Goal: Task Accomplishment & Management: Manage account settings

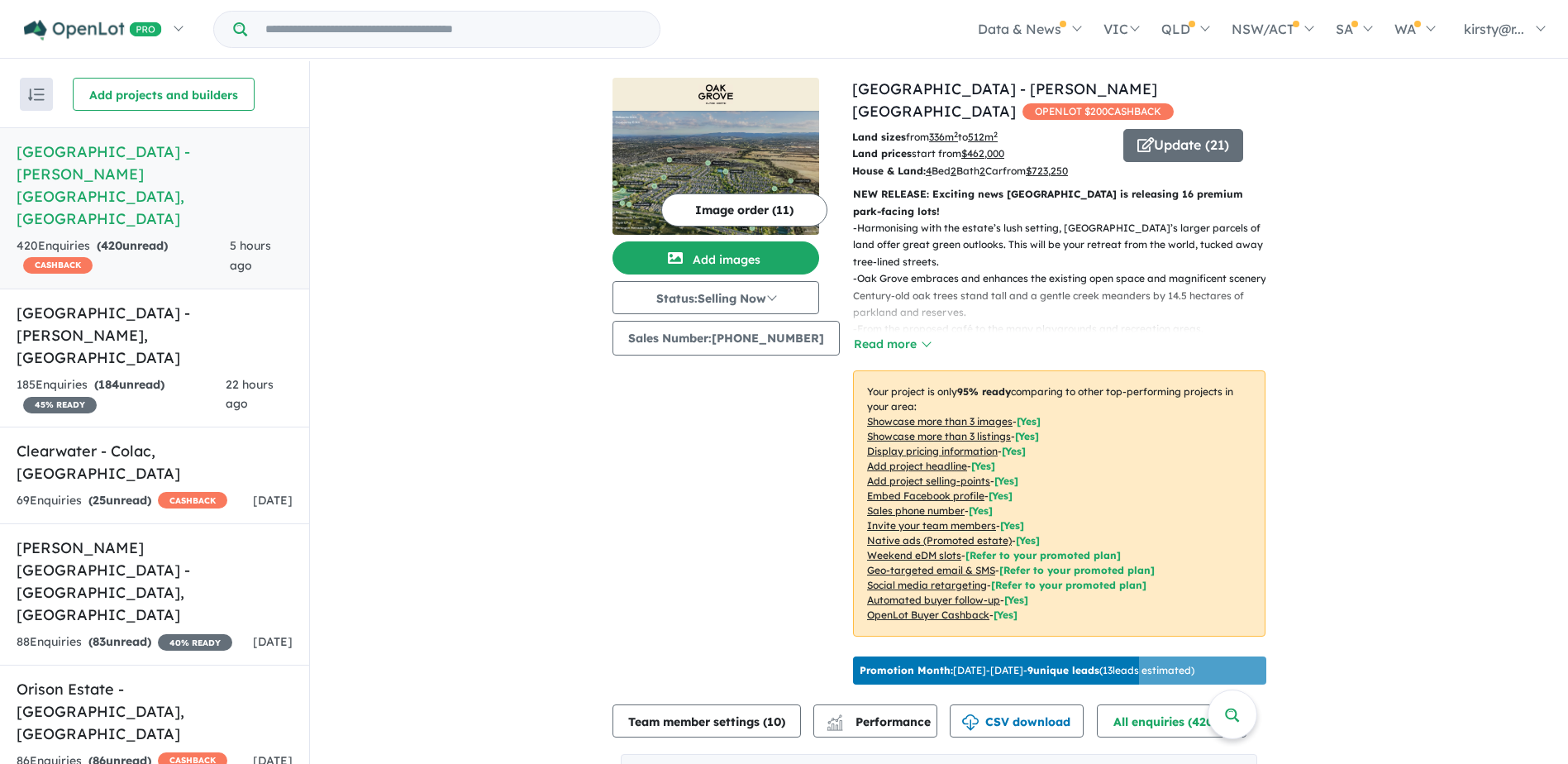
click at [1231, 131] on div "Update ( 21 )" at bounding box center [1195, 154] width 143 height 50
click at [1200, 129] on button "Update ( 21 )" at bounding box center [1184, 145] width 120 height 33
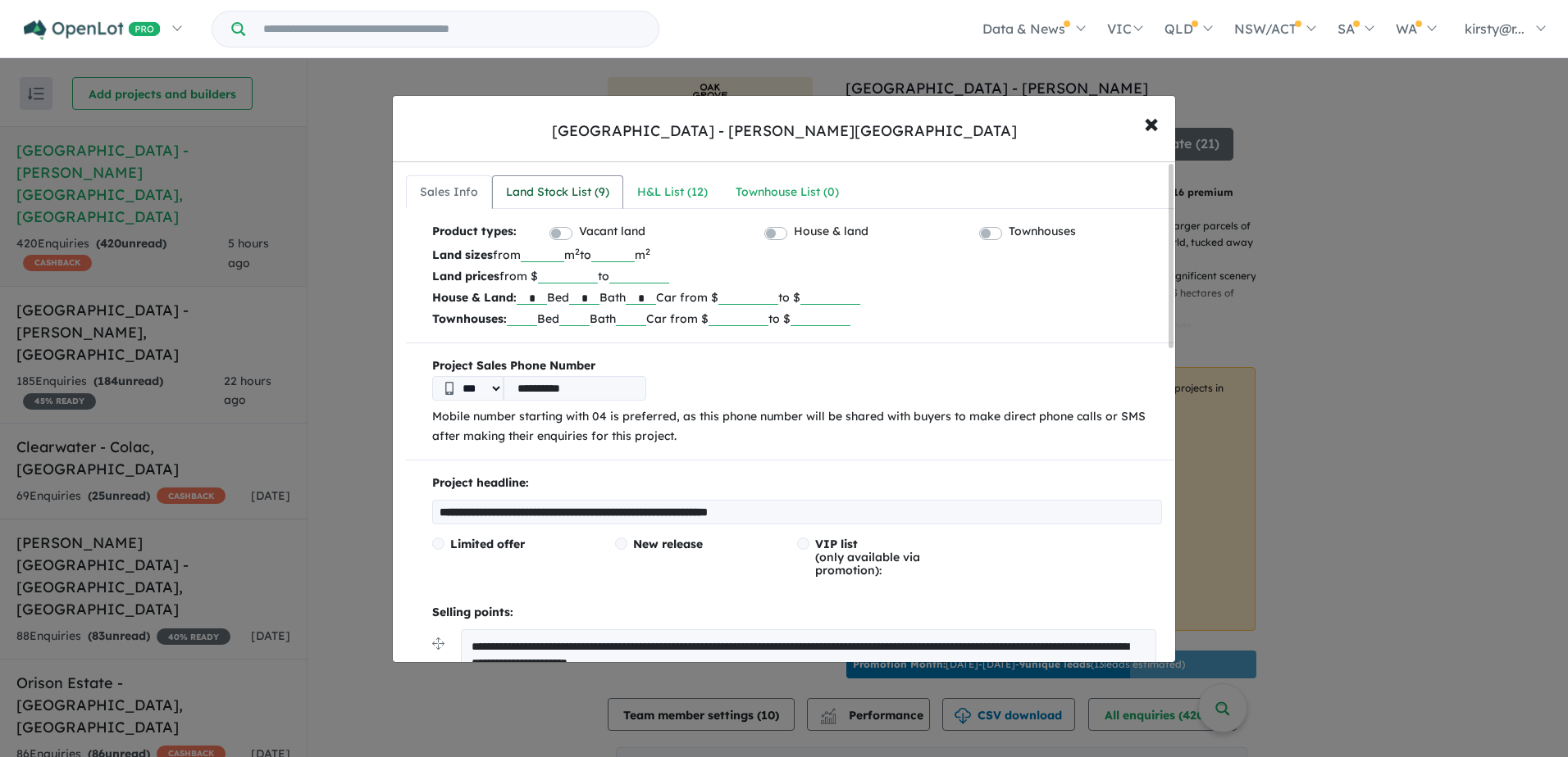
click at [536, 194] on div "Land Stock List ( 9 )" at bounding box center [558, 192] width 103 height 20
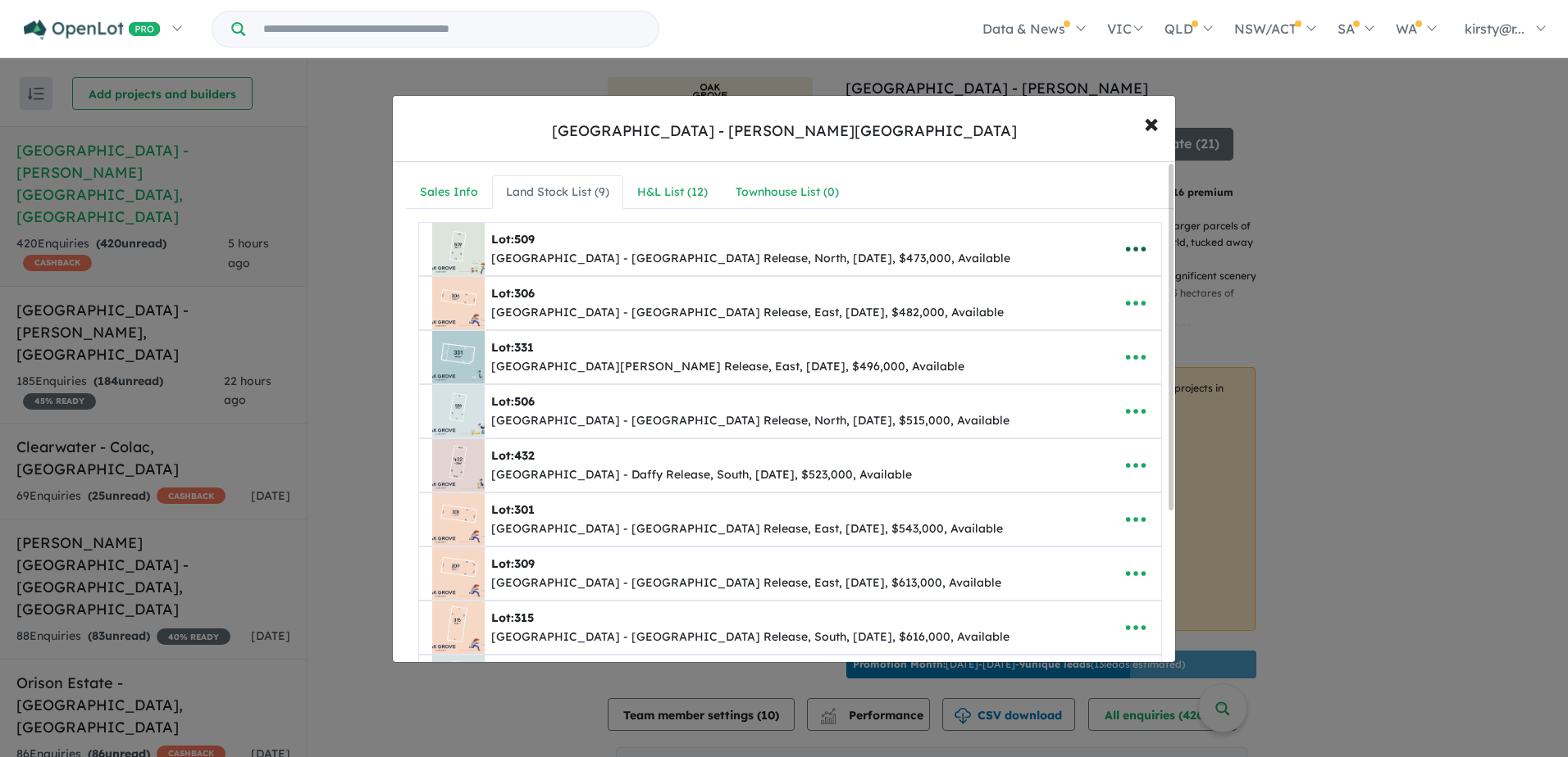
click at [1132, 251] on icon "button" at bounding box center [1135, 249] width 25 height 25
click at [1117, 331] on link "Remove" at bounding box center [1099, 327] width 122 height 38
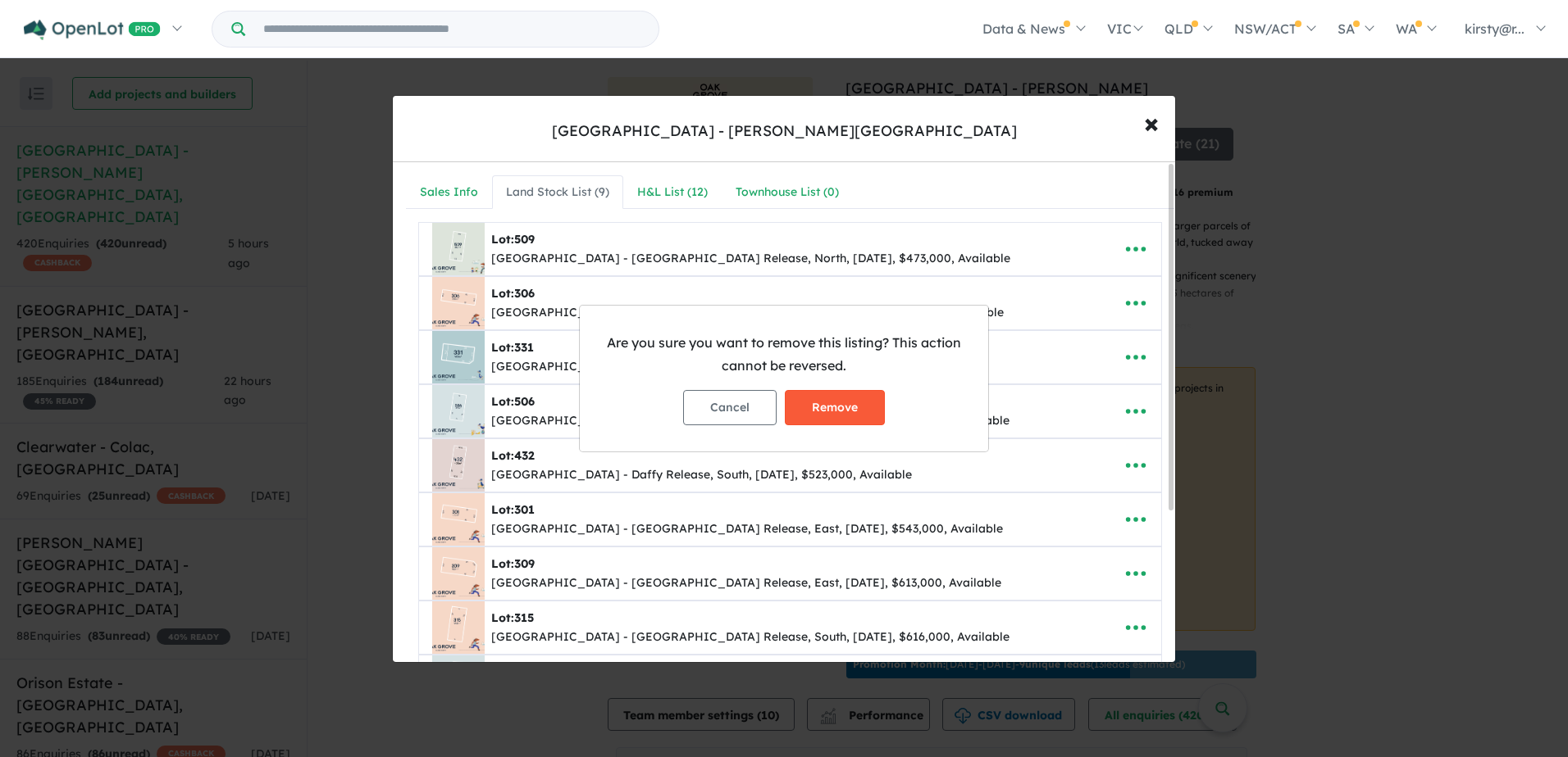
click at [817, 408] on button "Remove" at bounding box center [835, 407] width 100 height 35
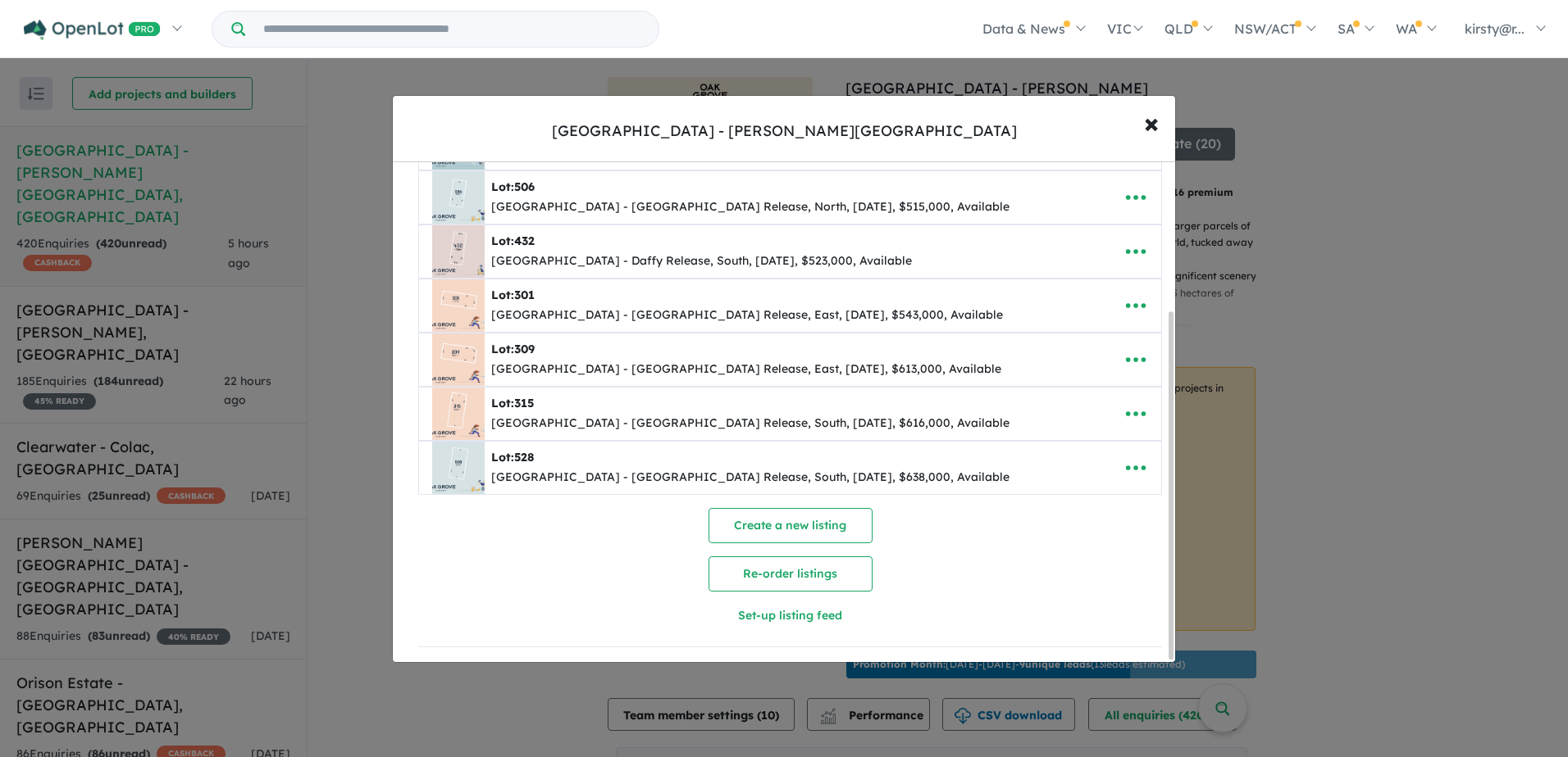
scroll to position [52, 0]
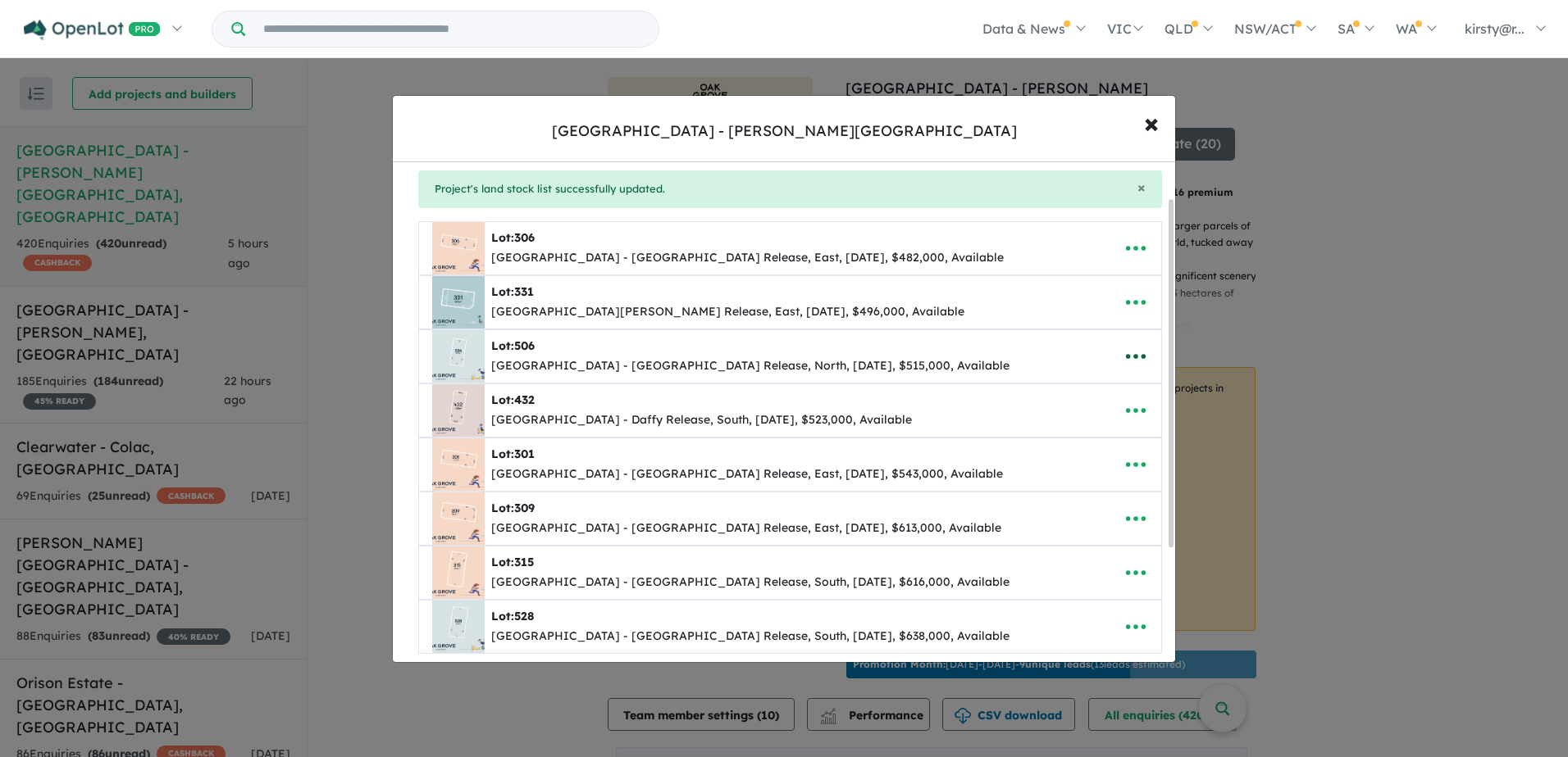
click at [1128, 355] on icon "button" at bounding box center [1135, 356] width 25 height 25
click at [1084, 424] on link "Remove" at bounding box center [1099, 435] width 122 height 38
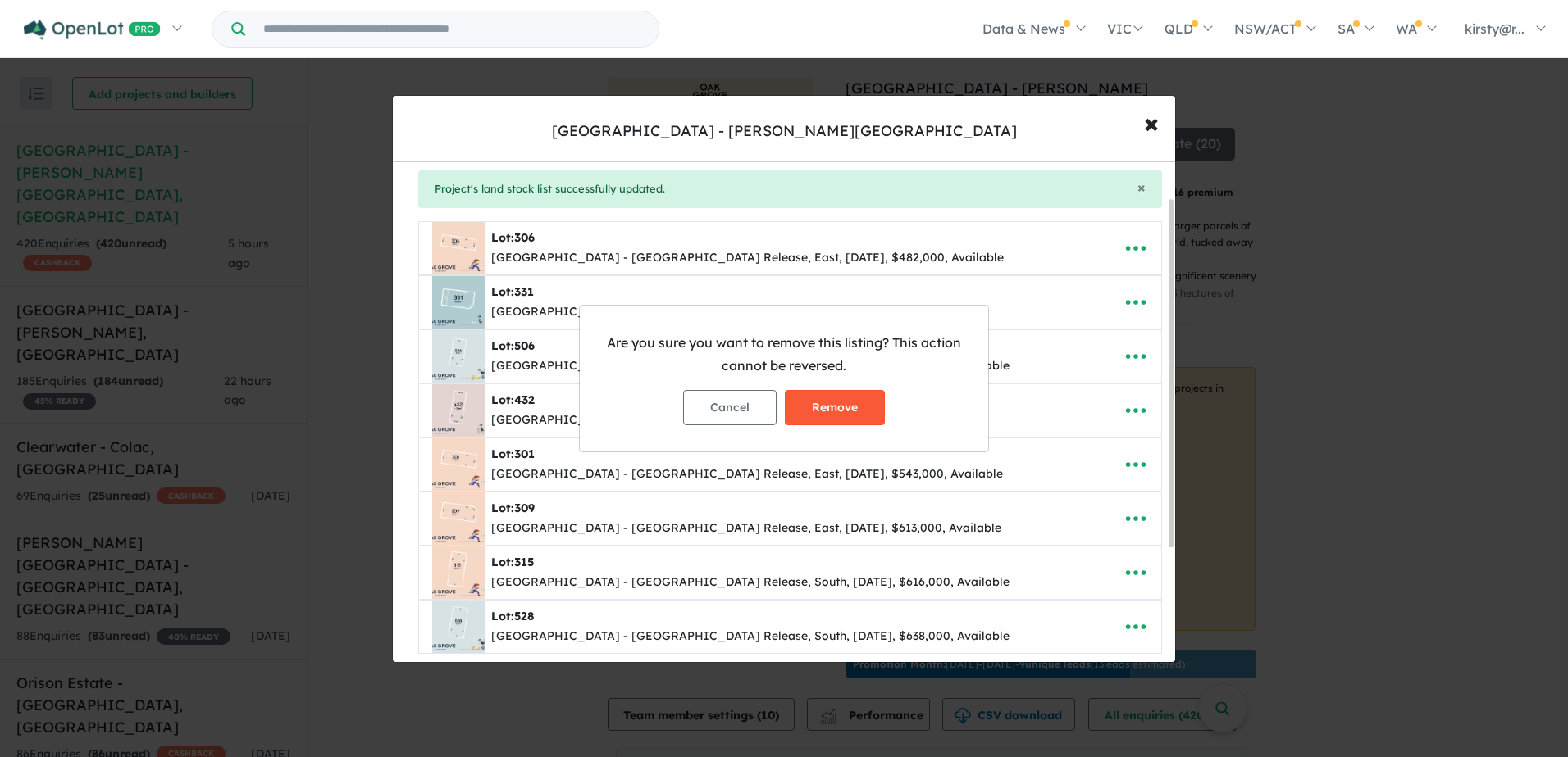
click at [840, 416] on button "Remove" at bounding box center [835, 407] width 100 height 35
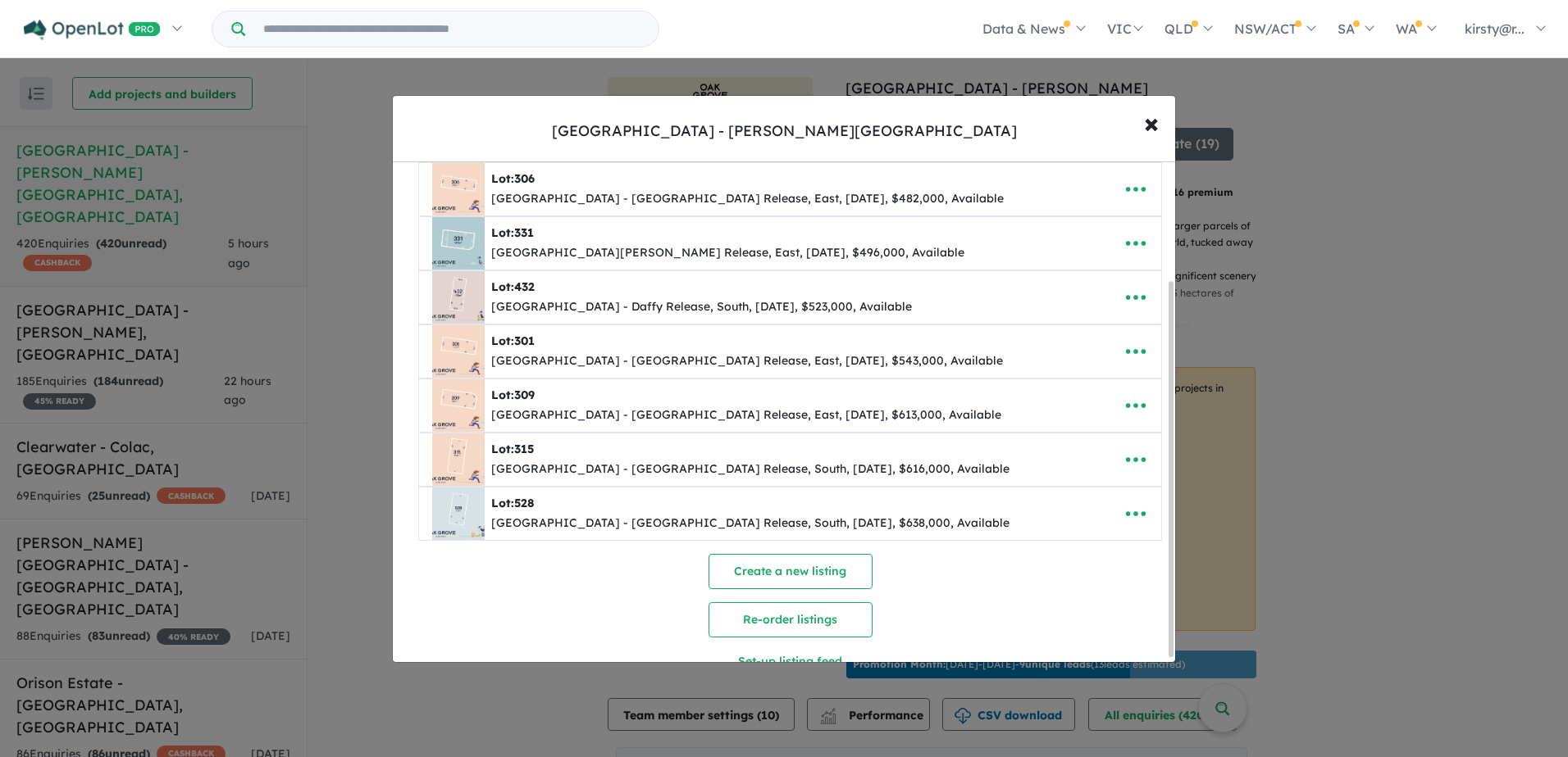
scroll to position [0, 0]
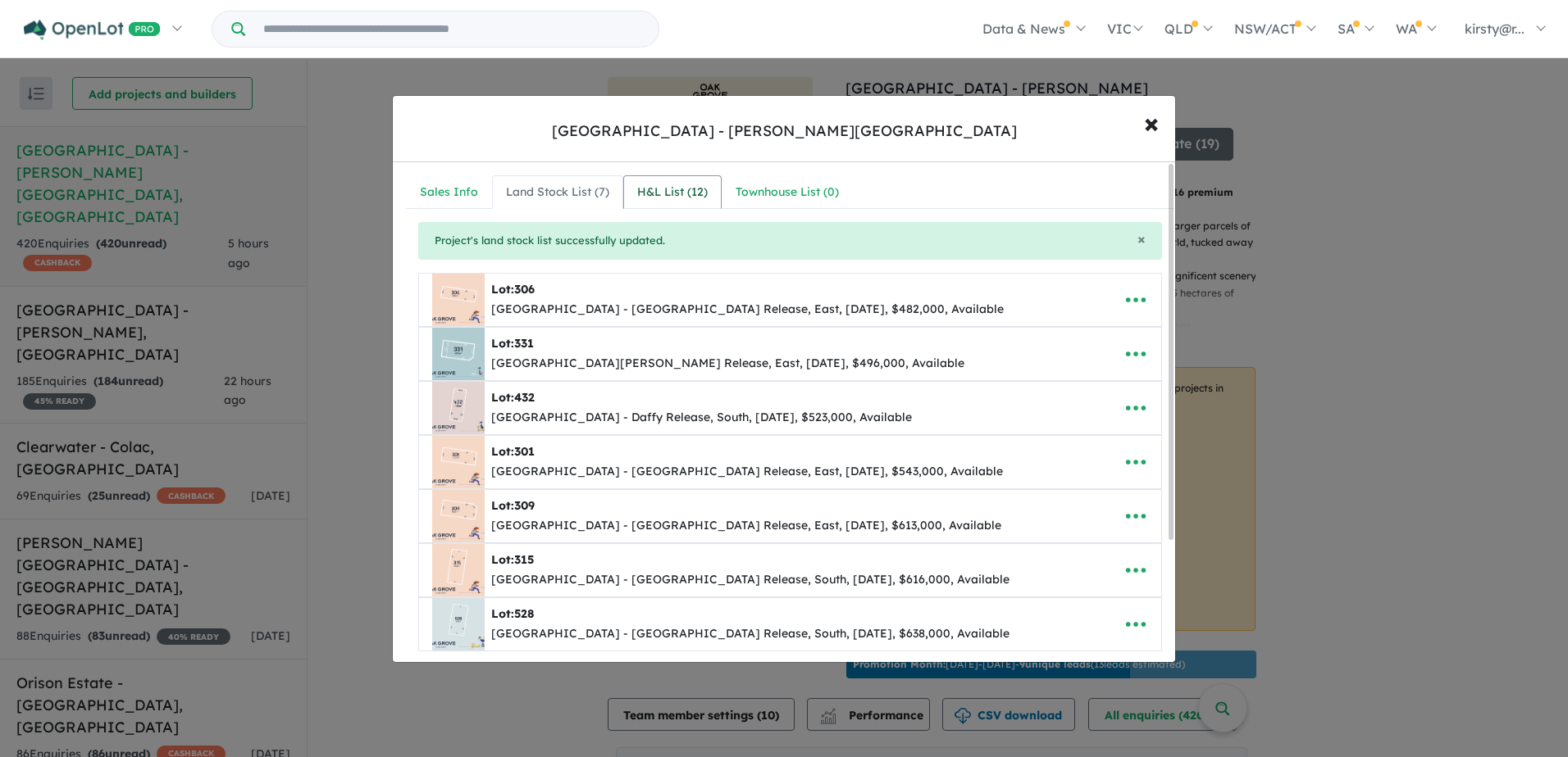
click at [677, 193] on div "H&L List ( 12 )" at bounding box center [673, 192] width 71 height 20
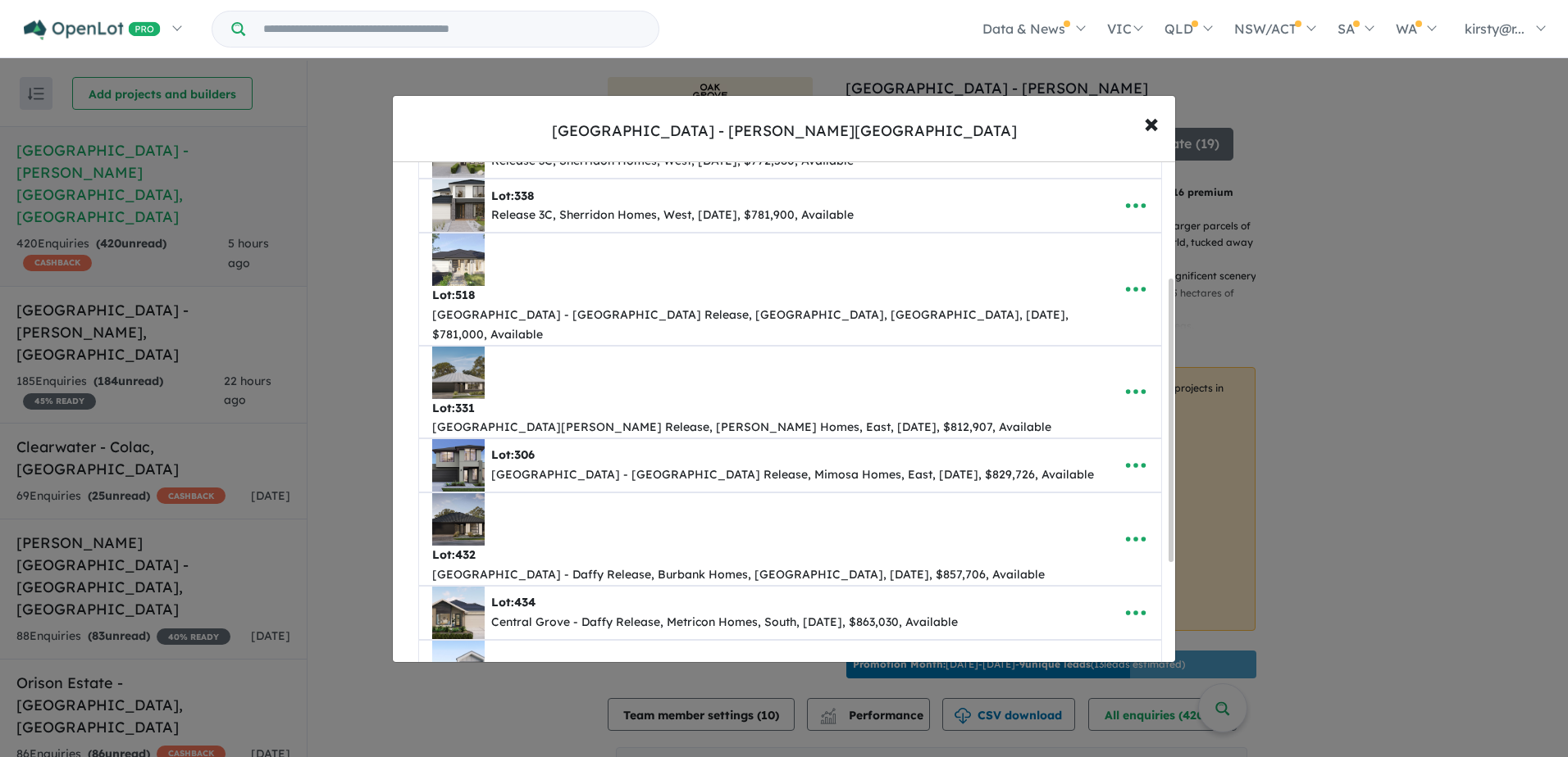
scroll to position [246, 0]
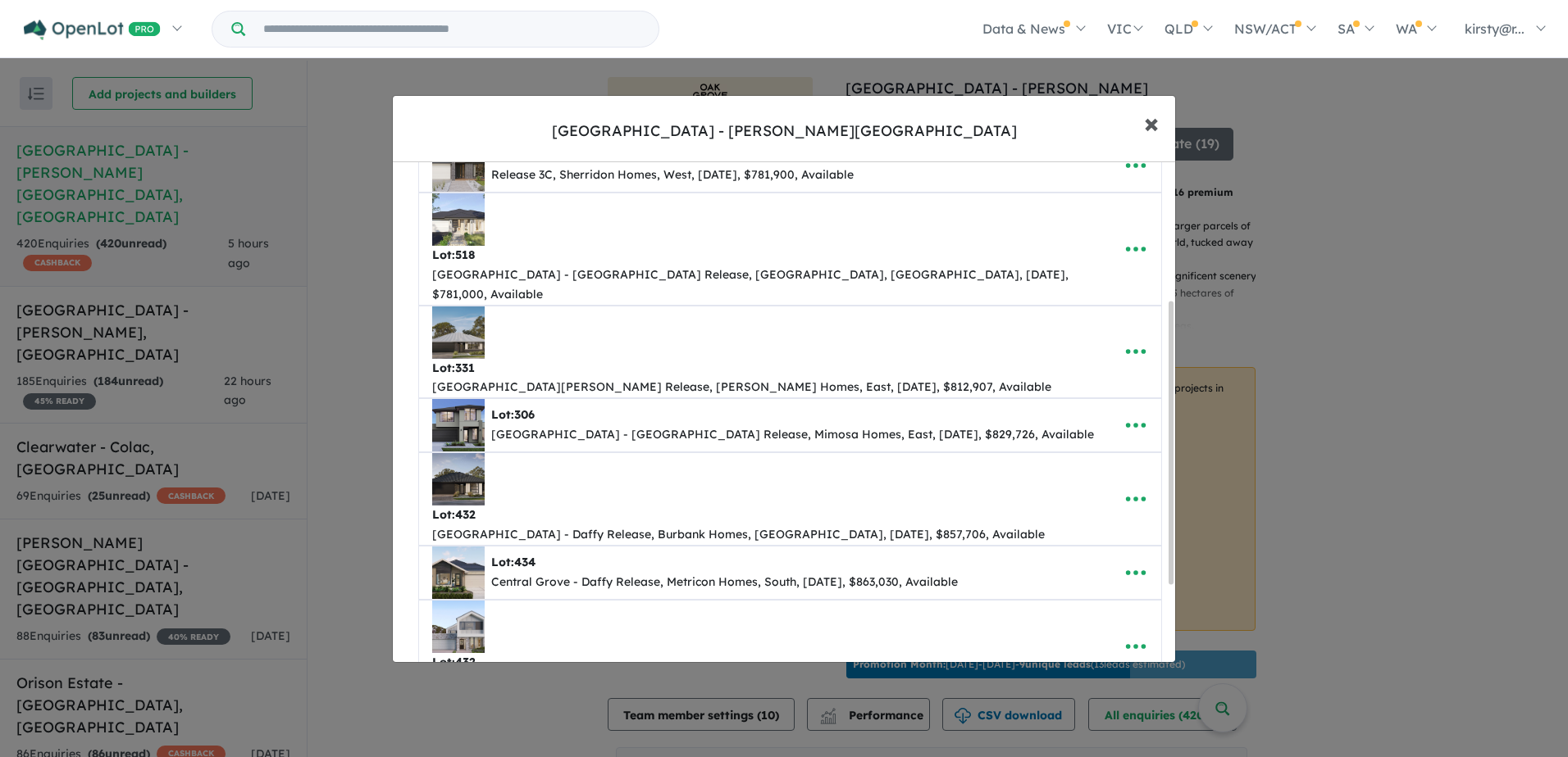
click at [1142, 117] on button "× Close" at bounding box center [1151, 122] width 47 height 44
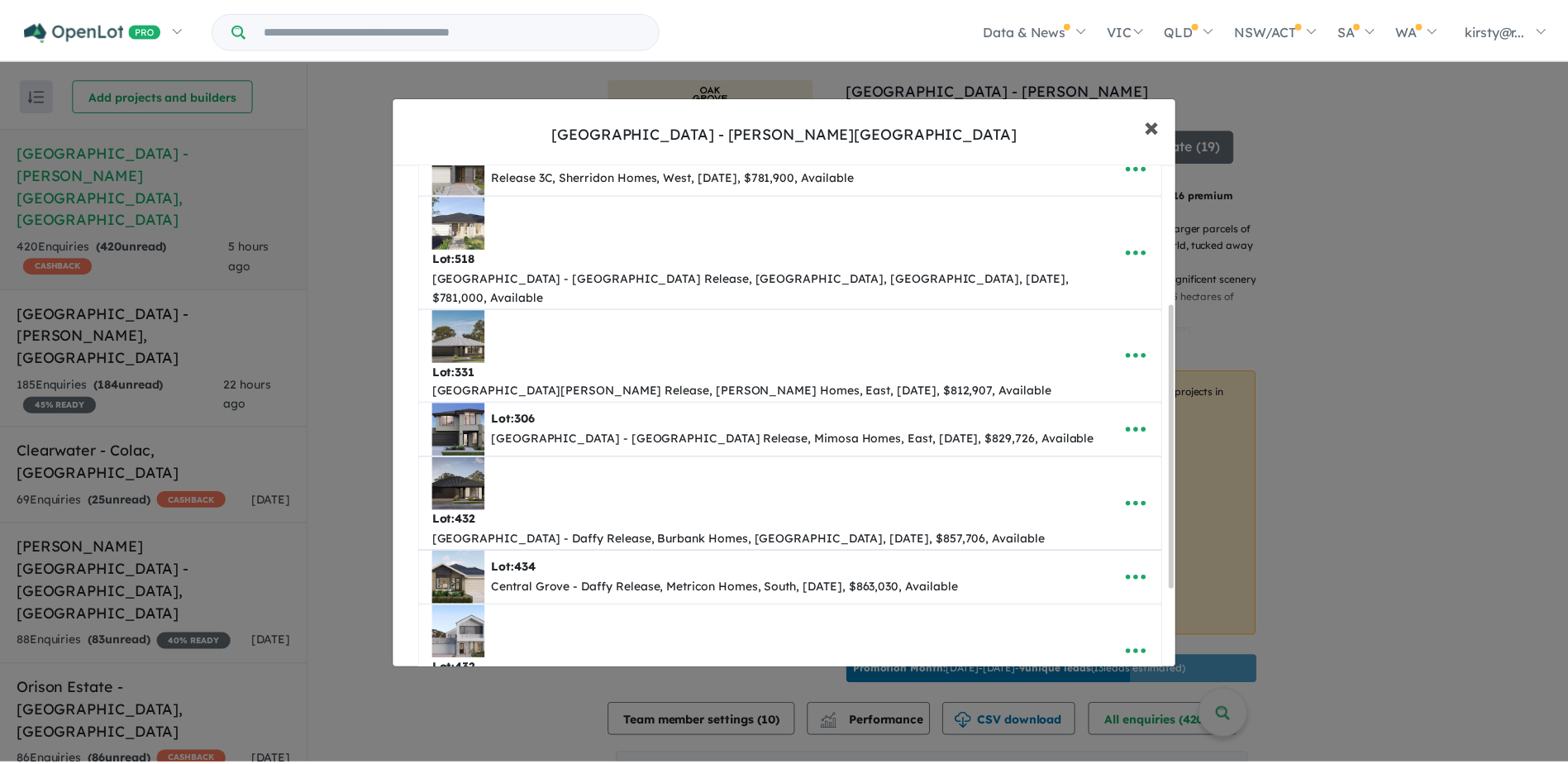
scroll to position [0, 0]
